Goal: Information Seeking & Learning: Learn about a topic

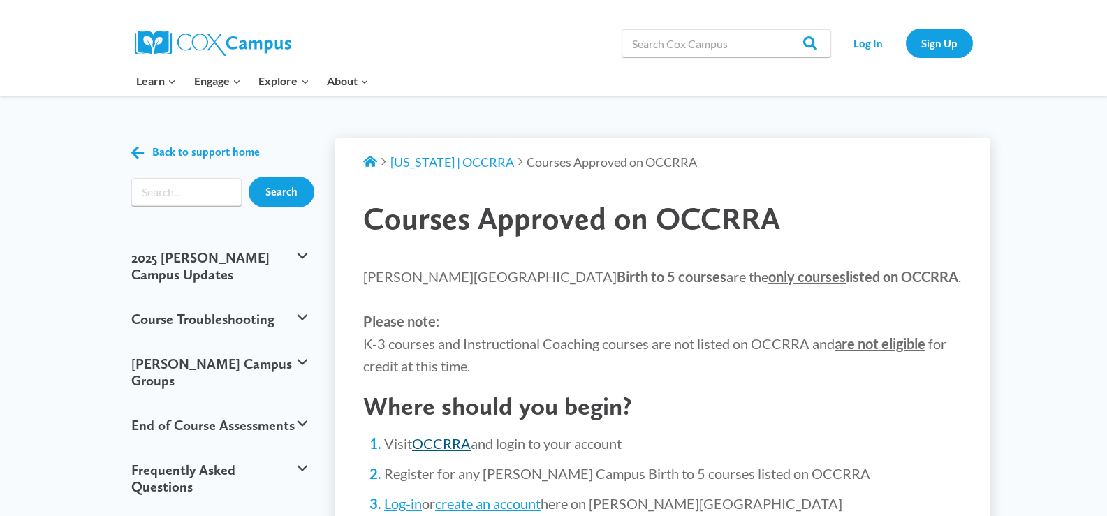
click at [436, 444] on link "OCCRRA" at bounding box center [441, 443] width 59 height 17
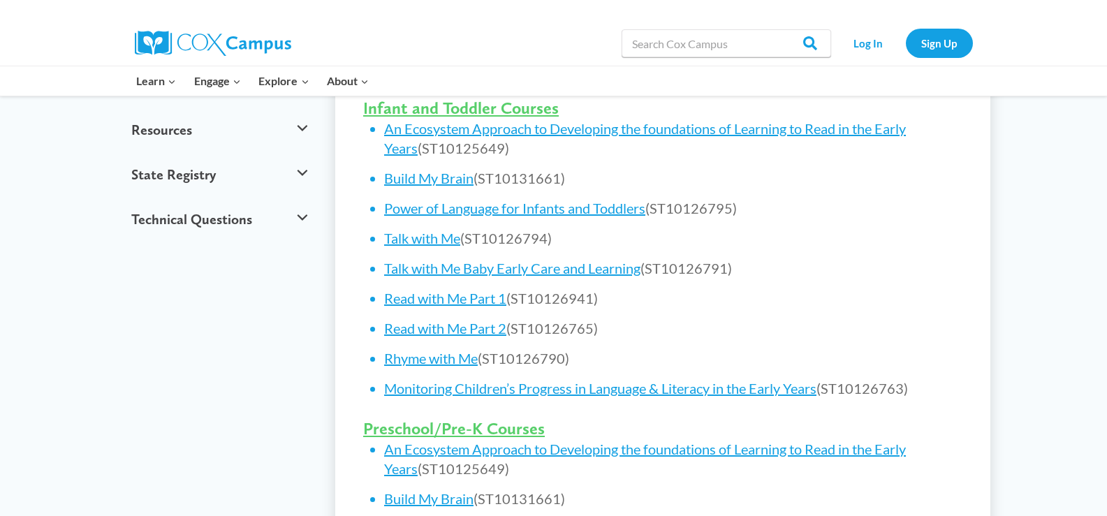
scroll to position [584, 0]
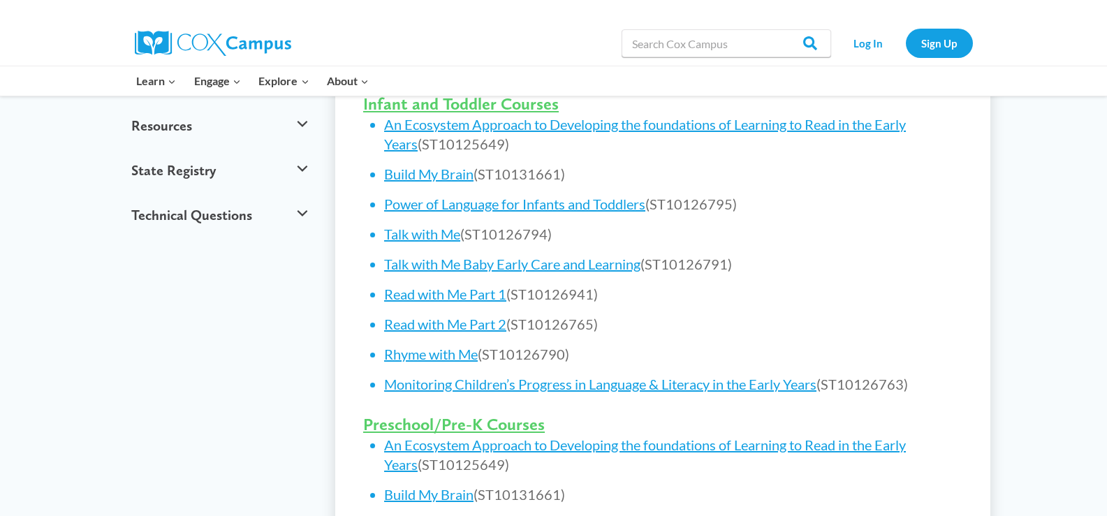
click at [487, 302] on li "Read with Me Part 1 (ST10126941)" at bounding box center [673, 294] width 578 height 20
click at [483, 295] on link "Read with Me Part 1" at bounding box center [445, 294] width 122 height 17
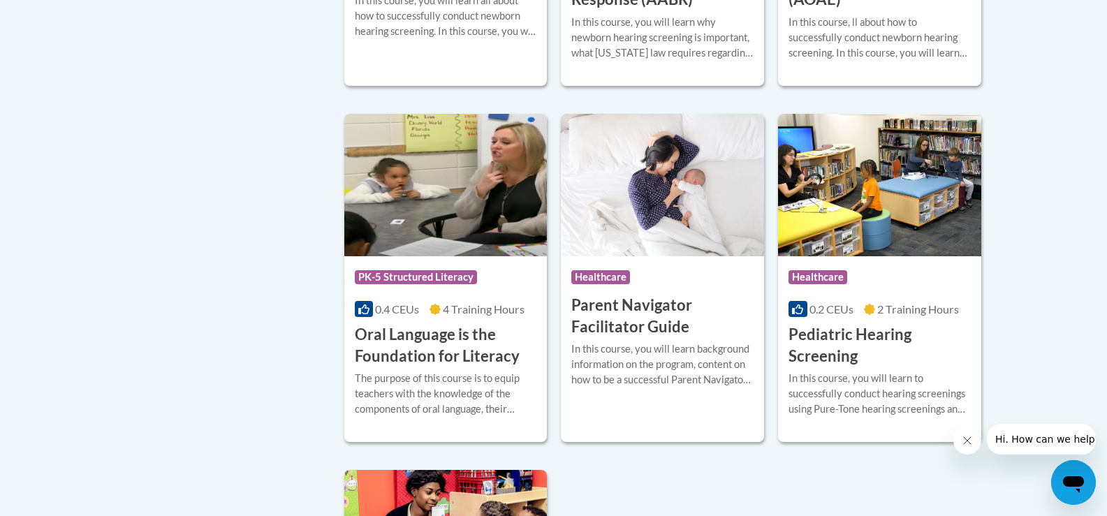
scroll to position [2890, 0]
